Goal: Information Seeking & Learning: Learn about a topic

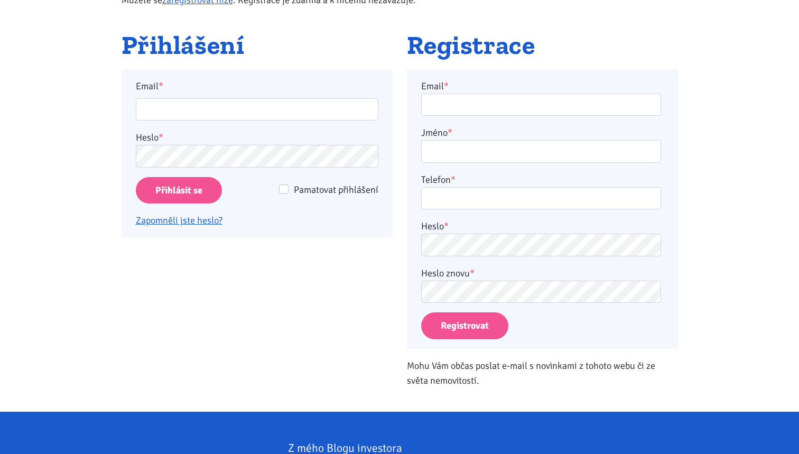
scroll to position [177, 0]
type input "tomhejreal@gmail.com"
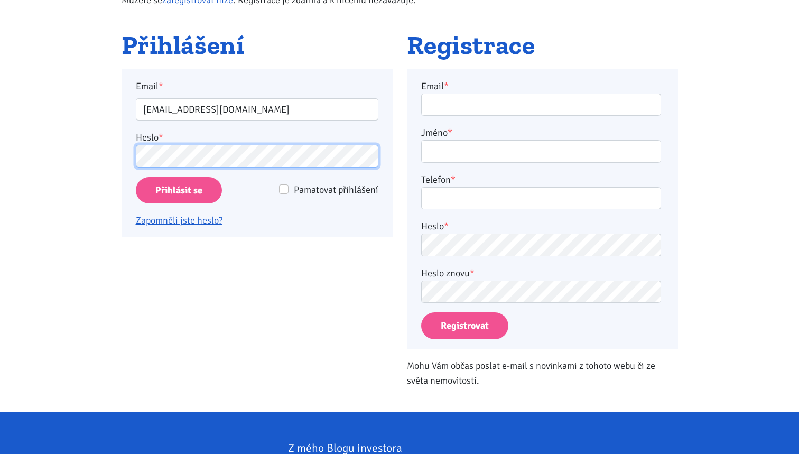
click at [178, 190] on input "Přihlásit se" at bounding box center [179, 190] width 86 height 27
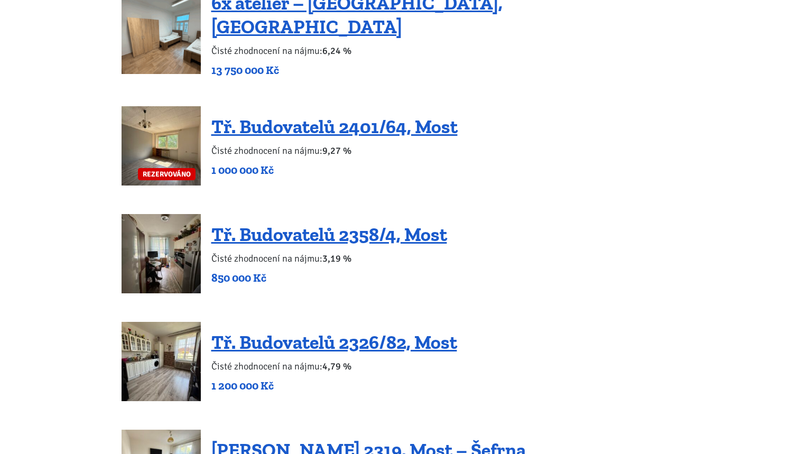
scroll to position [930, 0]
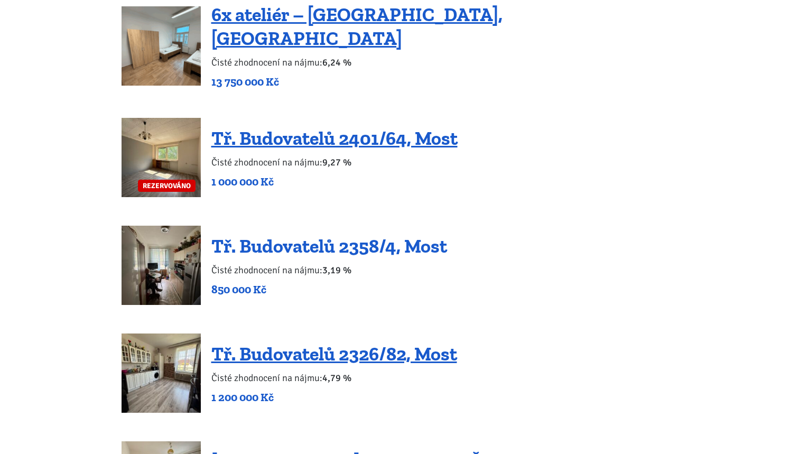
click at [277, 235] on link "Tř. Budovatelů 2358/4, Most" at bounding box center [329, 246] width 236 height 23
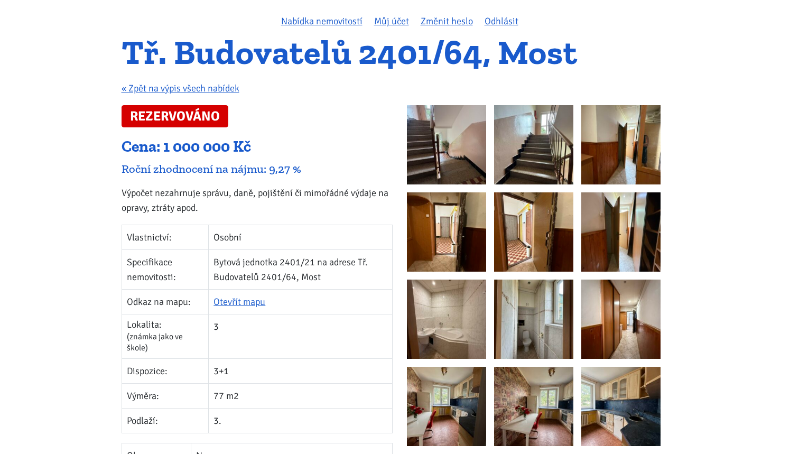
scroll to position [37, 0]
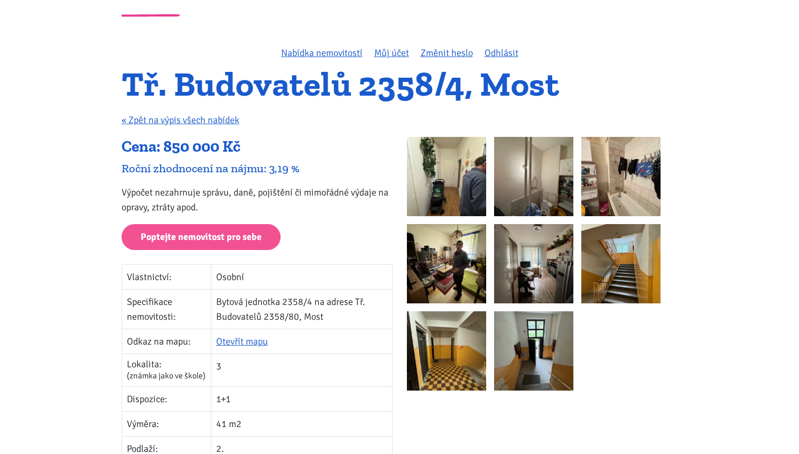
scroll to position [49, 0]
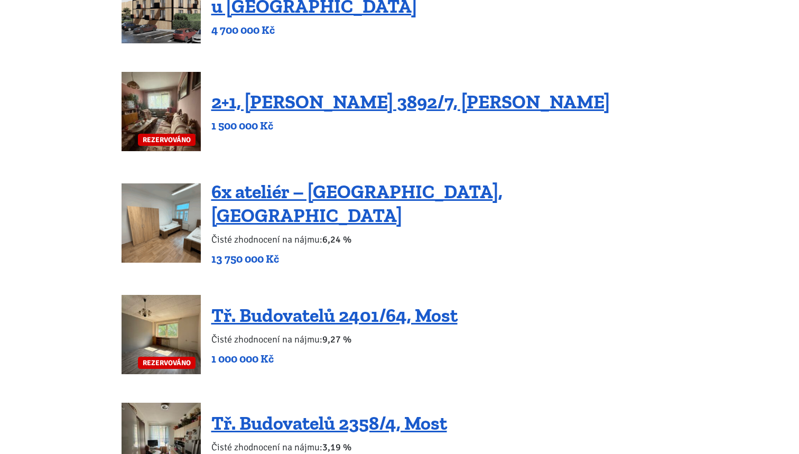
scroll to position [740, 0]
